Goal: Information Seeking & Learning: Find specific fact

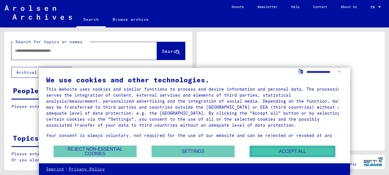
click at [259, 150] on button "Accept all" at bounding box center [292, 152] width 86 height 12
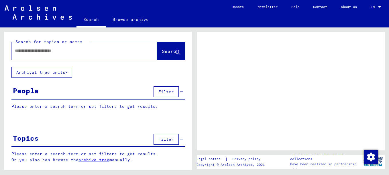
click at [171, 87] on button "Filter" at bounding box center [165, 91] width 25 height 11
click at [110, 96] on div "People Filter" at bounding box center [97, 92] width 173 height 15
click at [92, 89] on div "People Filter" at bounding box center [97, 92] width 173 height 15
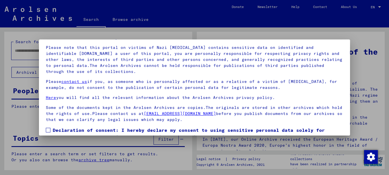
scroll to position [46, 0]
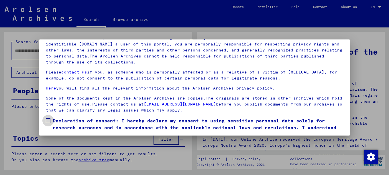
click at [46, 118] on label "Declaration of consent: I hereby declare my consent to using sensitive personal…" at bounding box center [194, 127] width 297 height 21
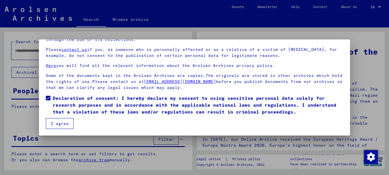
click at [65, 121] on button "I agree" at bounding box center [60, 123] width 28 height 11
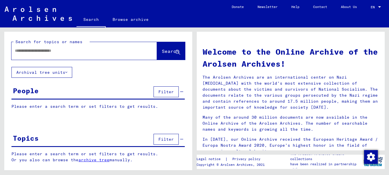
click at [77, 108] on p "Please enter a search term or set filters to get results." at bounding box center [97, 107] width 173 height 6
click at [64, 93] on div "People Filter" at bounding box center [97, 92] width 173 height 15
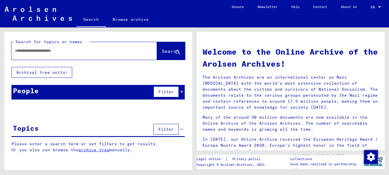
click at [64, 93] on div "People Filter" at bounding box center [97, 92] width 173 height 15
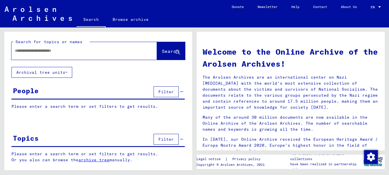
click at [64, 93] on div "People Filter" at bounding box center [97, 92] width 173 height 15
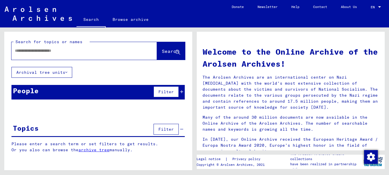
click at [172, 96] on button "Filter" at bounding box center [165, 91] width 25 height 11
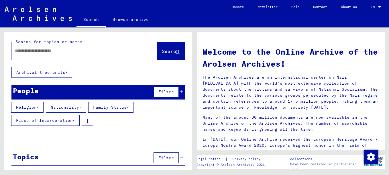
click at [30, 55] on div at bounding box center [75, 50] width 128 height 13
click at [73, 54] on div at bounding box center [75, 50] width 128 height 13
click at [73, 53] on input "text" at bounding box center [77, 51] width 125 height 6
type input "**********"
